Goal: Task Accomplishment & Management: Manage account settings

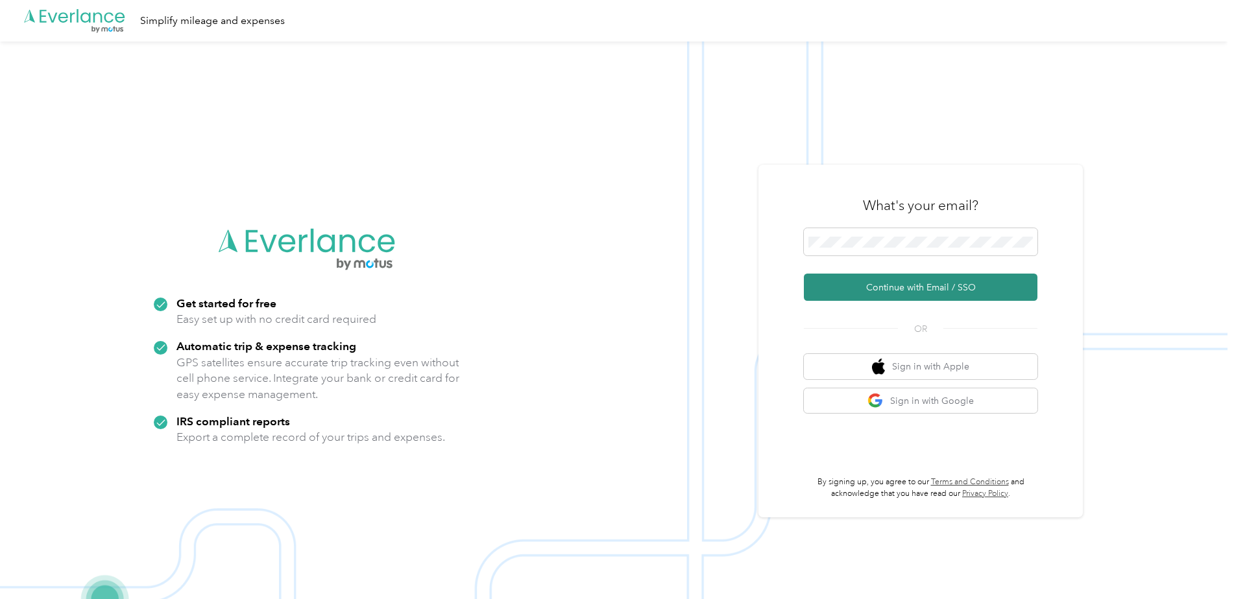
click at [823, 290] on button "Continue with Email / SSO" at bounding box center [921, 287] width 234 height 27
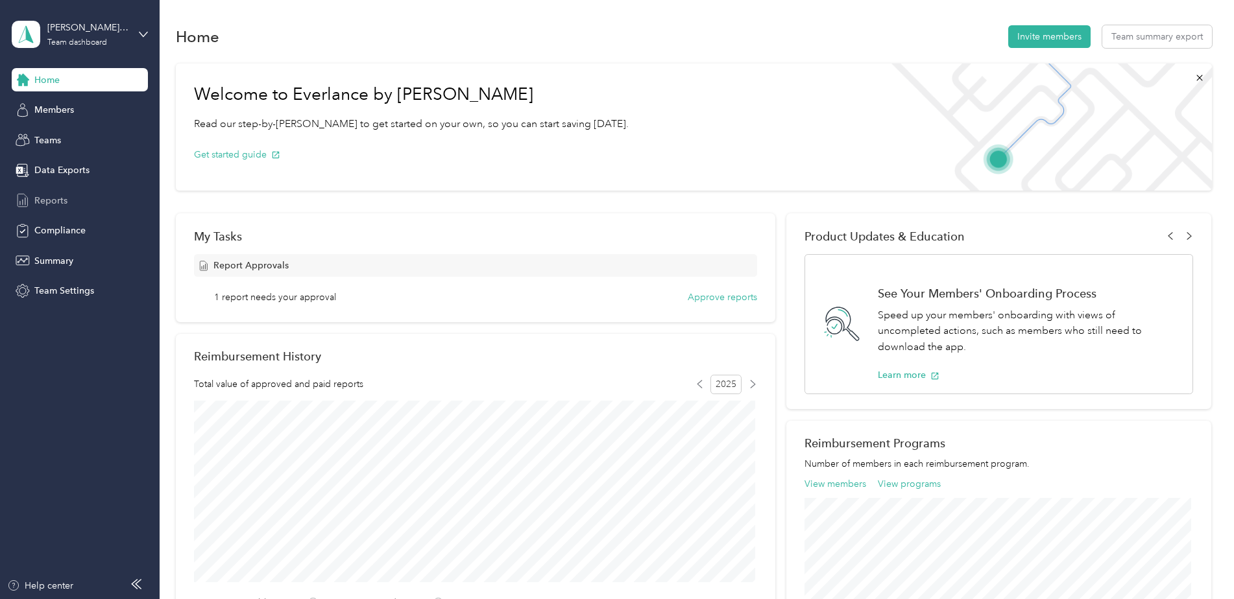
click at [47, 192] on div "Reports" at bounding box center [80, 200] width 136 height 23
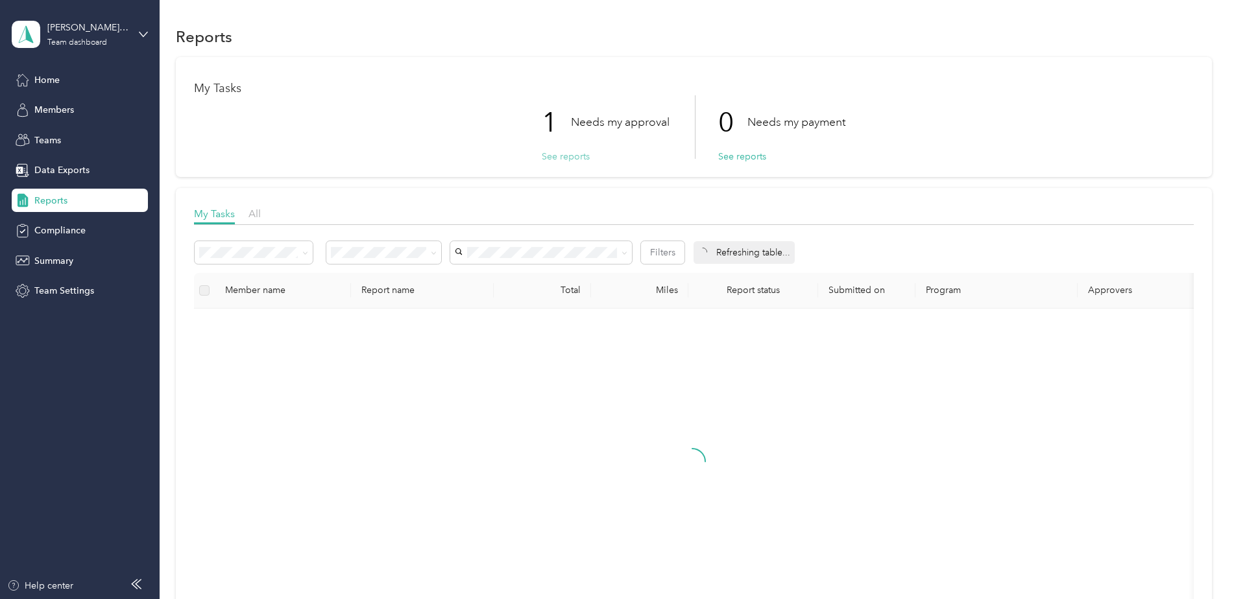
click at [559, 157] on button "See reports" at bounding box center [566, 157] width 48 height 14
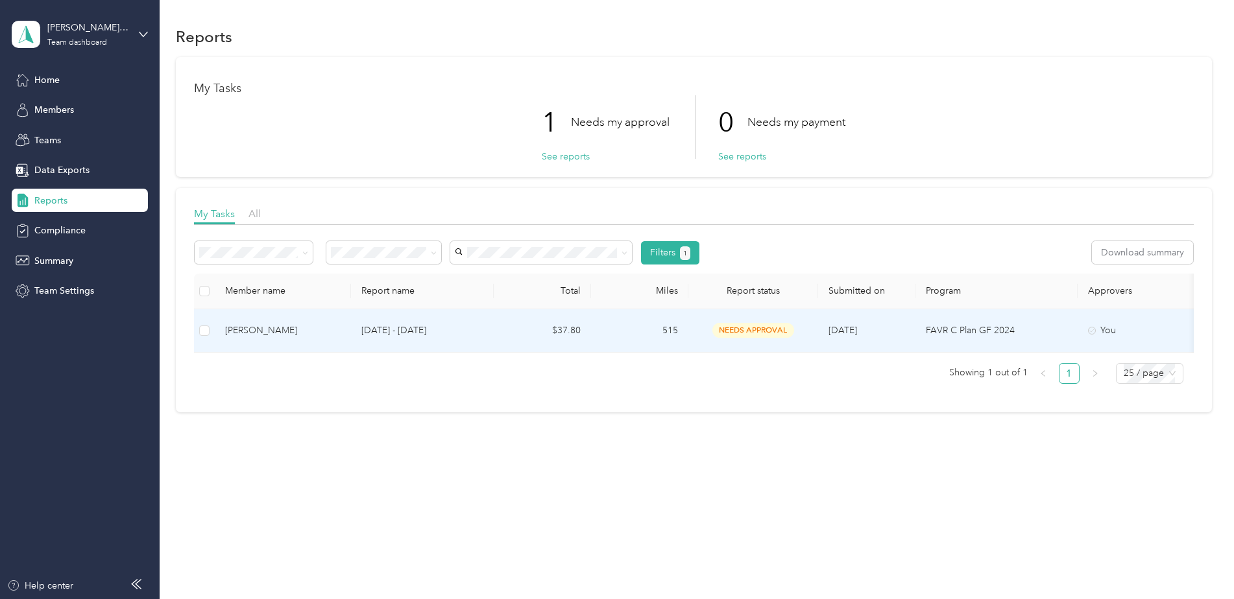
click at [751, 328] on span "needs approval" at bounding box center [753, 330] width 82 height 15
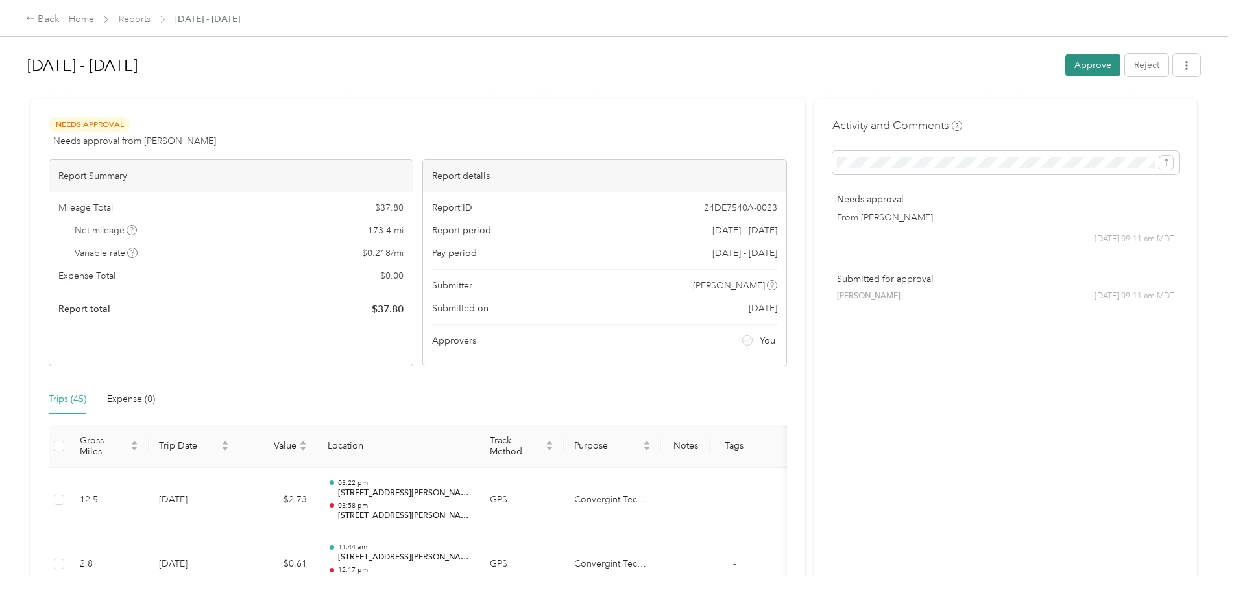
click at [1097, 73] on button "Approve" at bounding box center [1092, 65] width 55 height 23
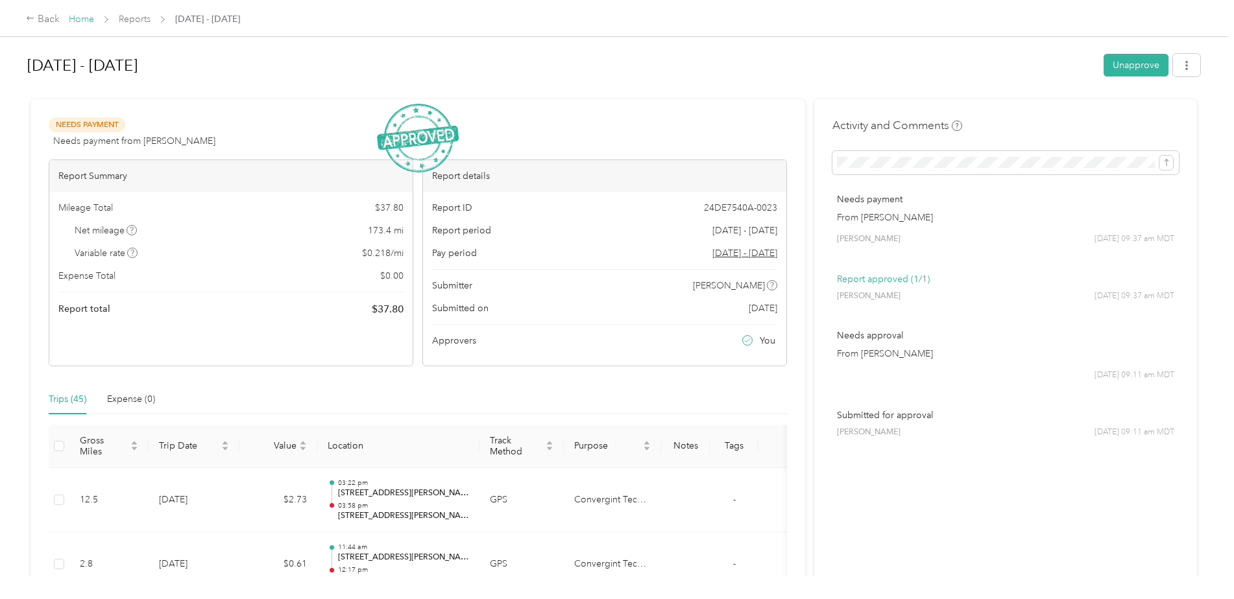
click at [88, 18] on link "Home" at bounding box center [81, 19] width 25 height 11
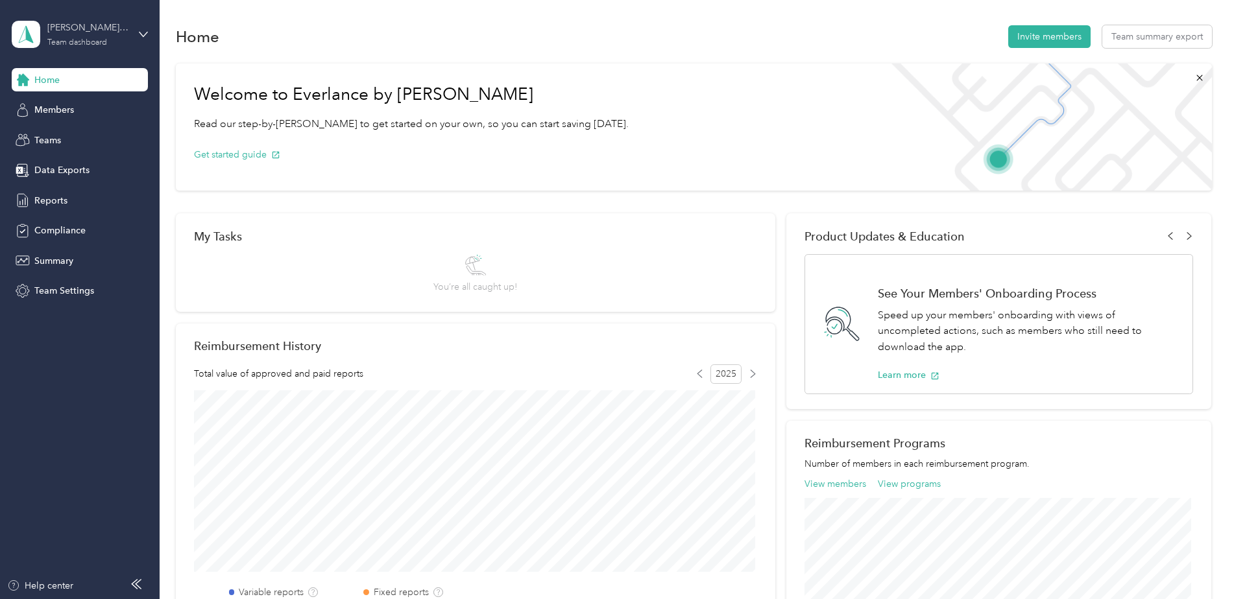
click at [72, 39] on div "Team dashboard" at bounding box center [77, 43] width 60 height 8
click at [56, 131] on div "Personal dashboard" at bounding box center [64, 136] width 82 height 14
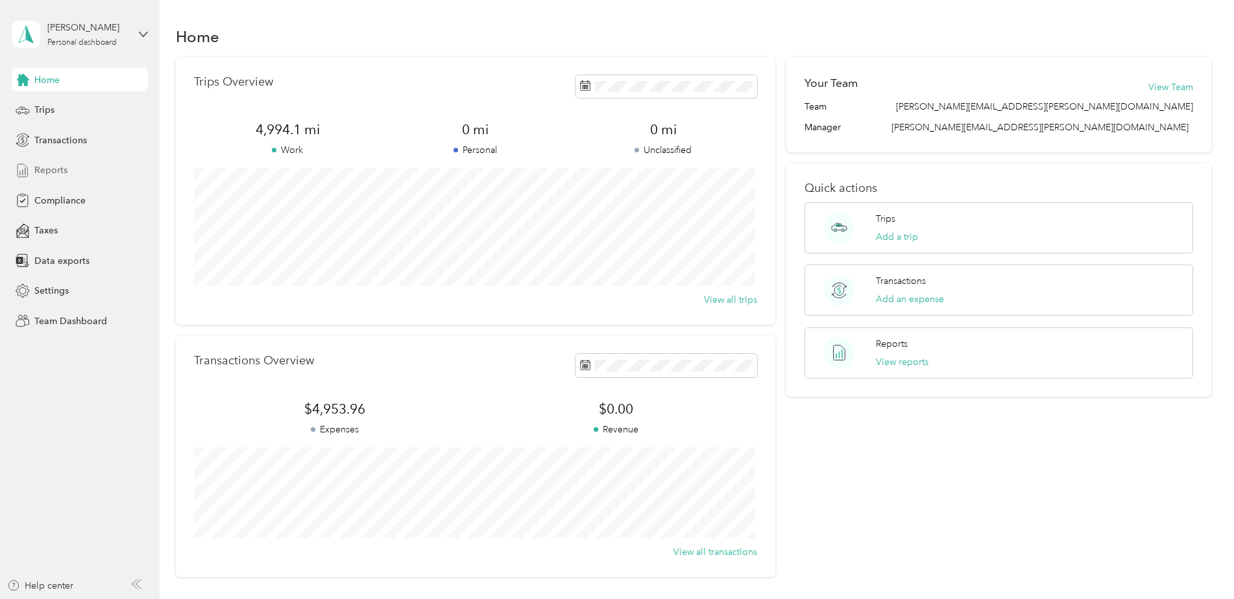
click at [64, 169] on span "Reports" at bounding box center [50, 170] width 33 height 14
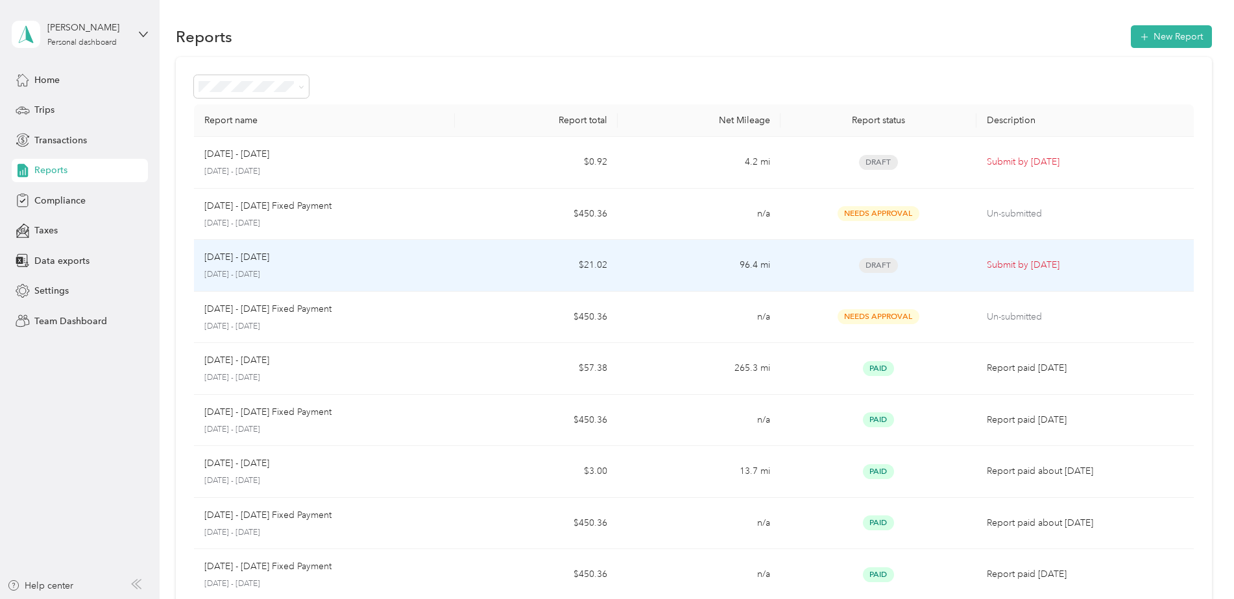
click at [270, 276] on p "[DATE] - [DATE]" at bounding box center [324, 275] width 240 height 12
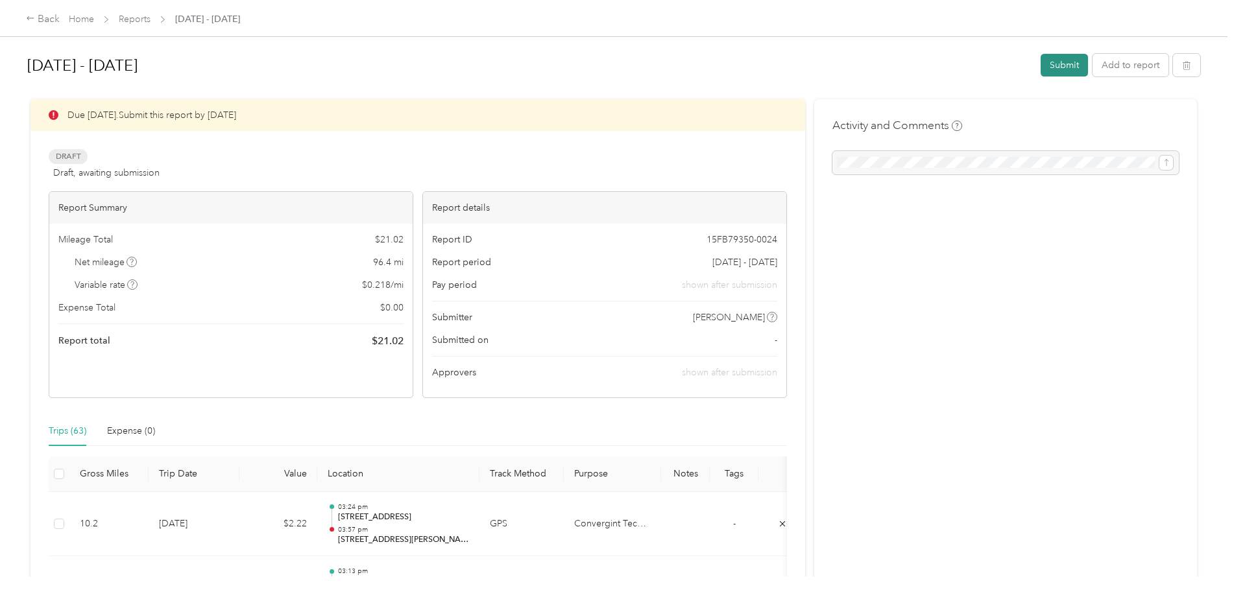
click at [1067, 65] on button "Submit" at bounding box center [1064, 65] width 47 height 23
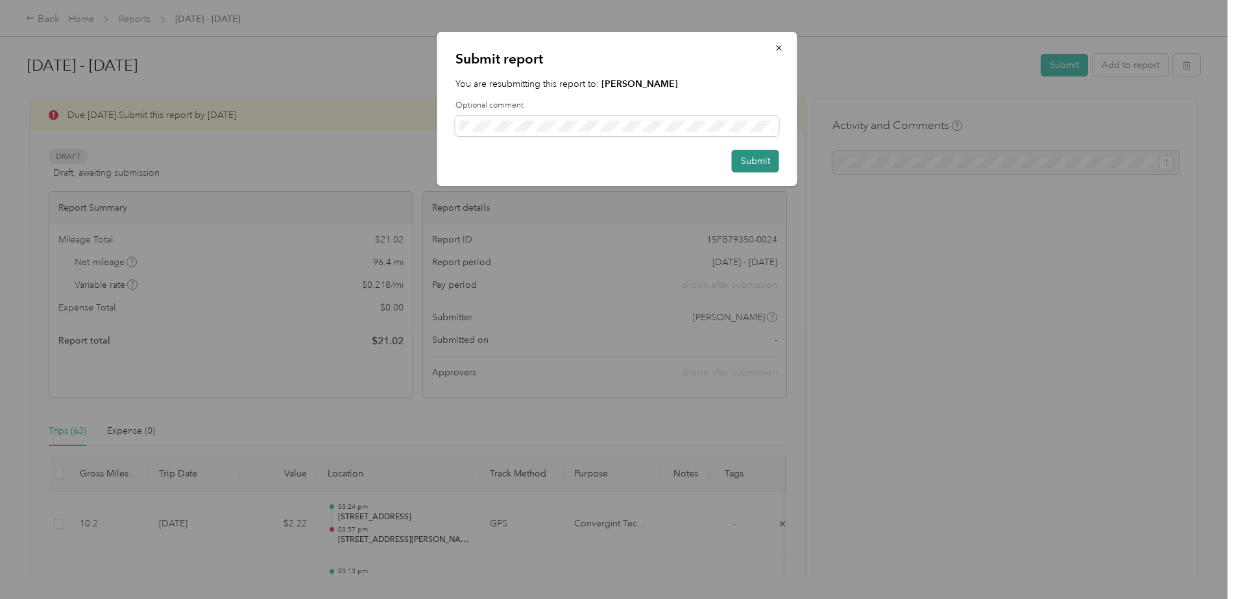
click at [745, 168] on button "Submit" at bounding box center [755, 161] width 47 height 23
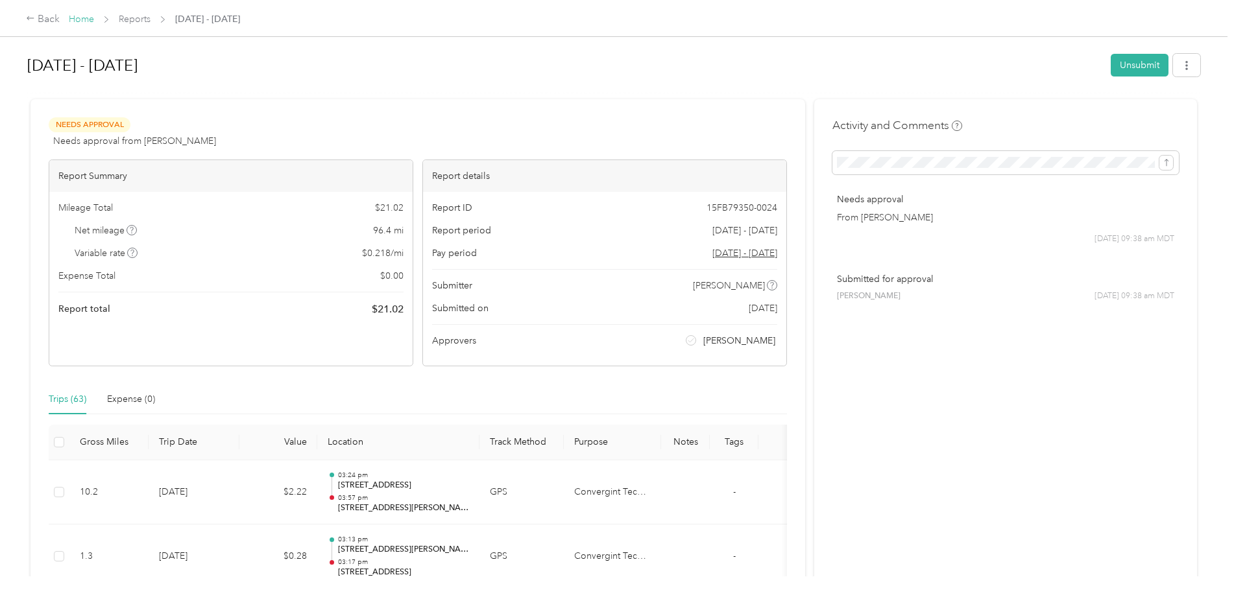
click at [75, 20] on link "Home" at bounding box center [81, 19] width 25 height 11
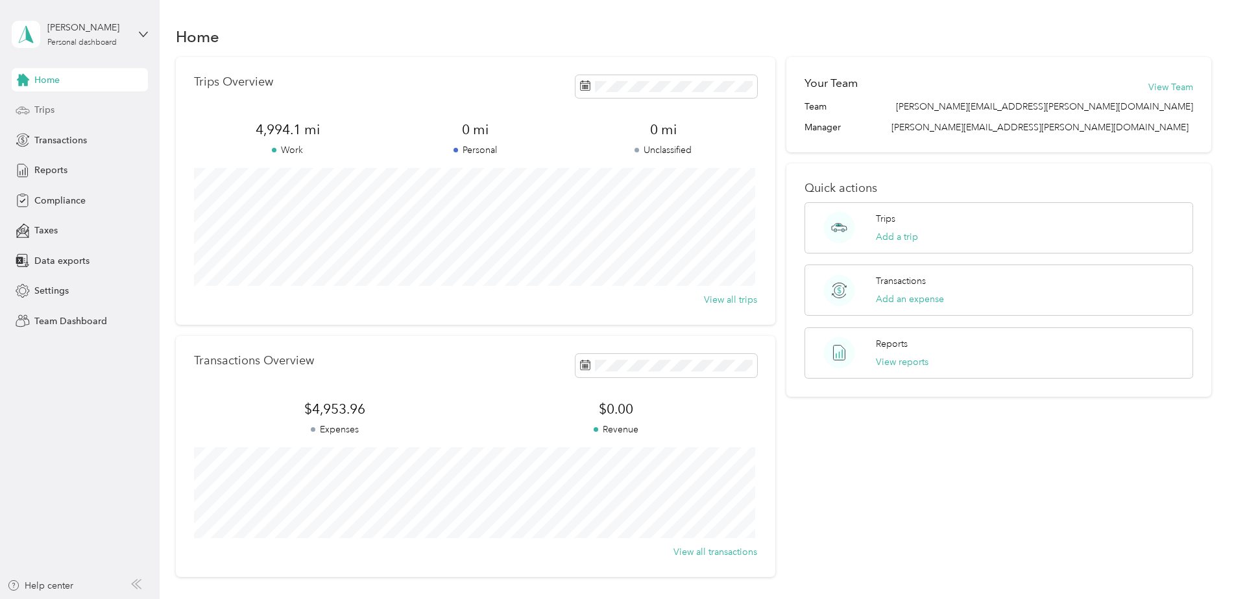
click at [49, 110] on span "Trips" at bounding box center [44, 110] width 20 height 14
